Goal: Information Seeking & Learning: Learn about a topic

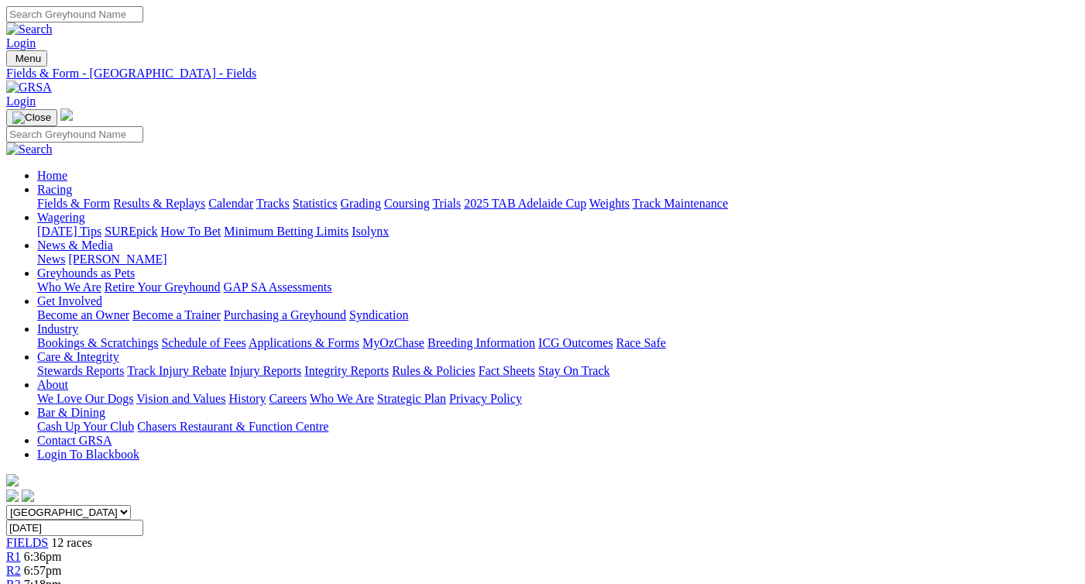
scroll to position [1769, 0]
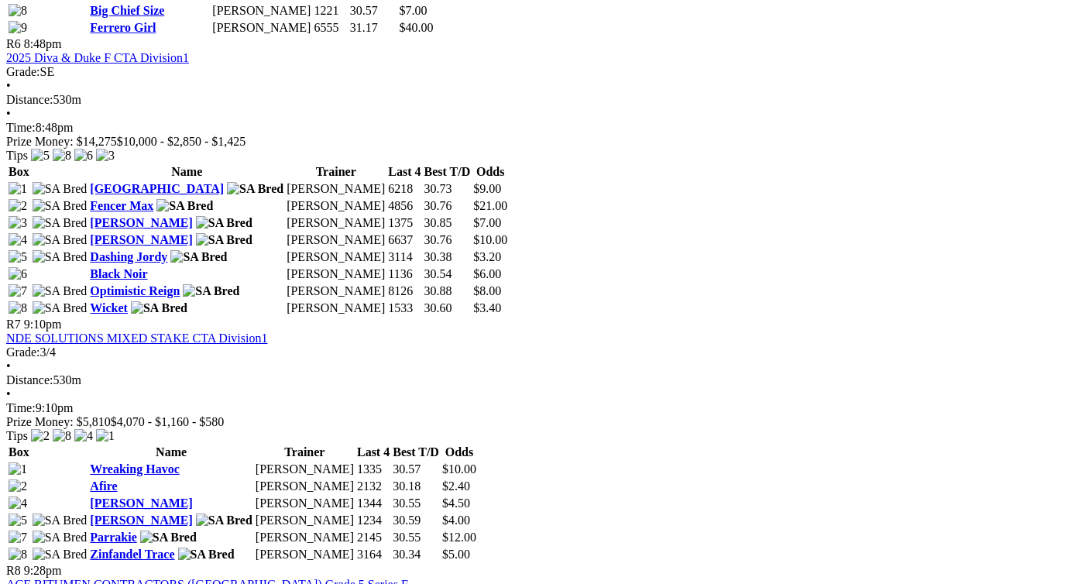
scroll to position [2142, 0]
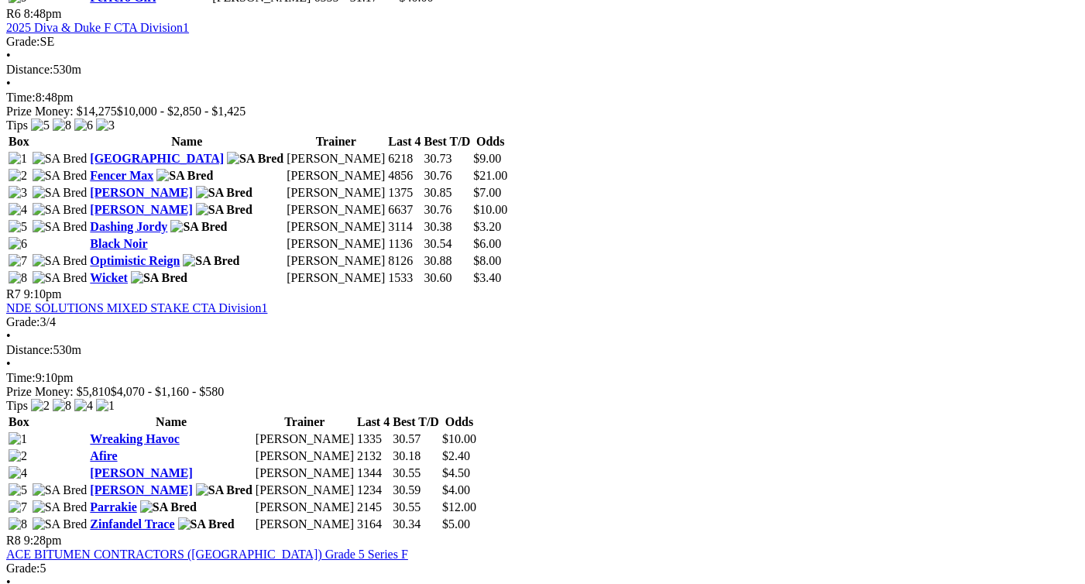
scroll to position [2170, 0]
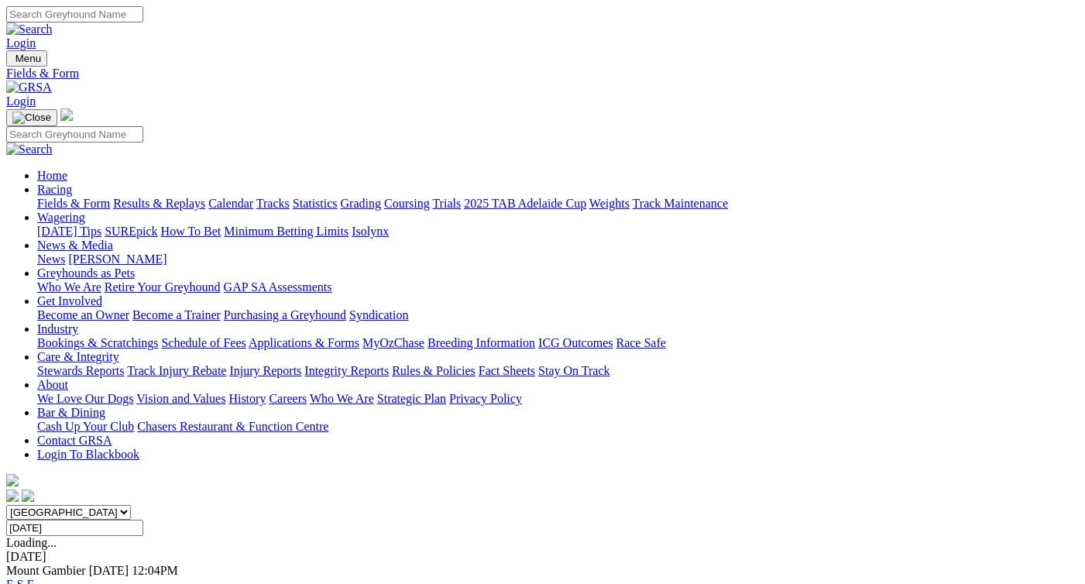
click at [143, 520] on input "[DATE]" at bounding box center [74, 528] width 137 height 16
drag, startPoint x: 548, startPoint y: 191, endPoint x: 550, endPoint y: 204, distance: 12.5
click at [143, 520] on input "[DATE]" at bounding box center [74, 528] width 137 height 16
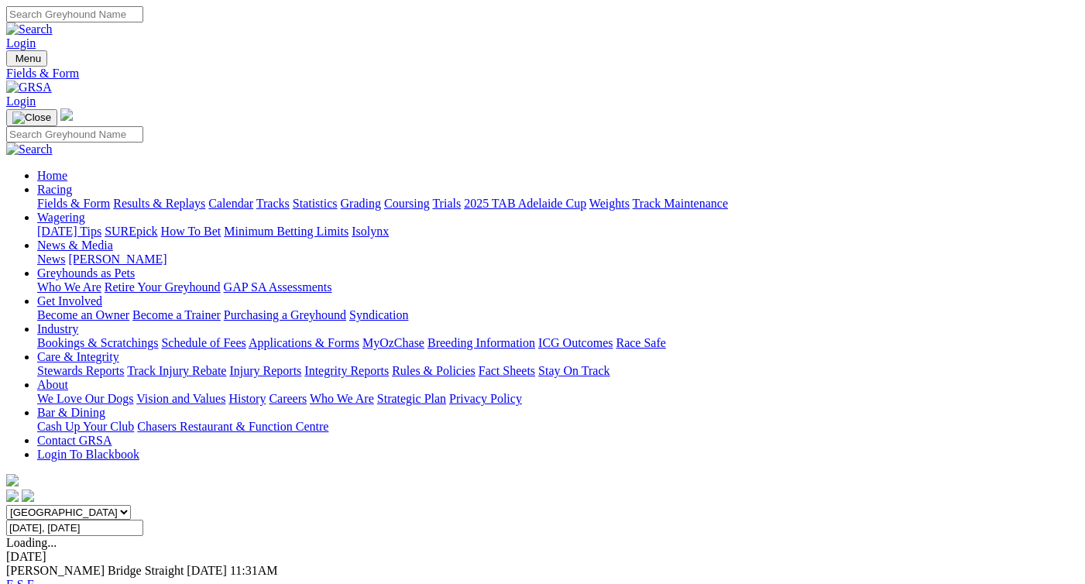
drag, startPoint x: 575, startPoint y: 201, endPoint x: 561, endPoint y: 284, distance: 83.9
click at [143, 520] on input "Today, 23 Sep 2025" at bounding box center [74, 528] width 137 height 16
type input "Wednesday, 24 Sep 2025"
click at [34, 578] on link "F" at bounding box center [30, 584] width 7 height 13
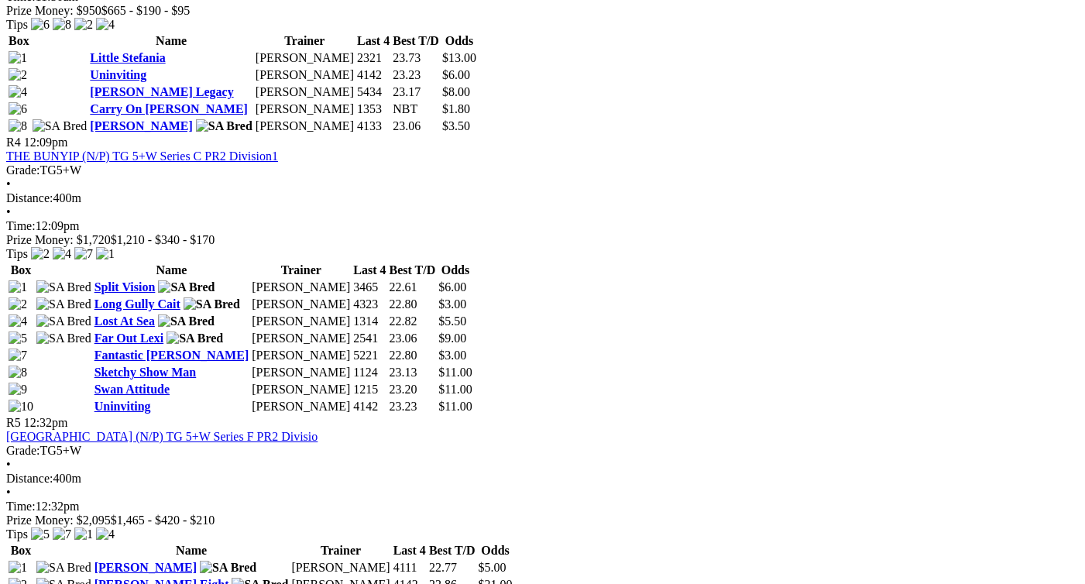
scroll to position [1334, 0]
